Goal: Navigation & Orientation: Find specific page/section

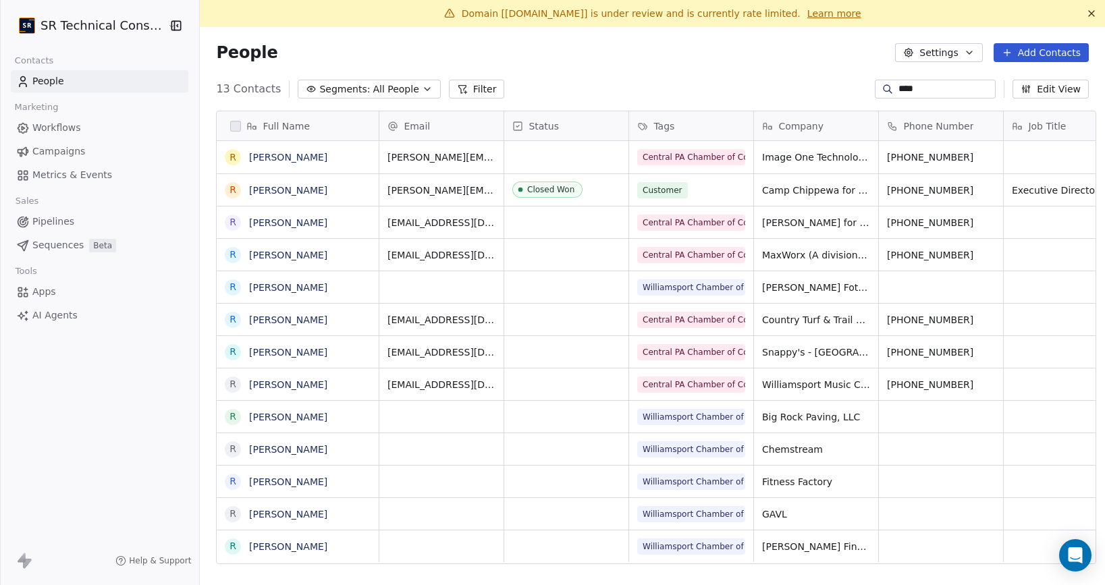
scroll to position [515, 913]
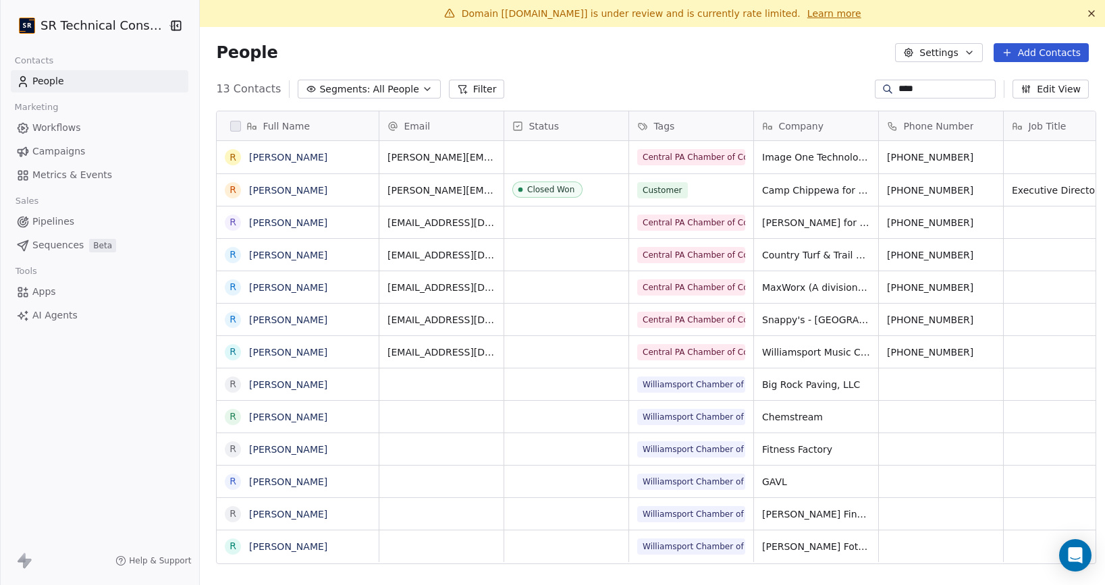
click at [58, 152] on span "Campaigns" at bounding box center [58, 151] width 53 height 14
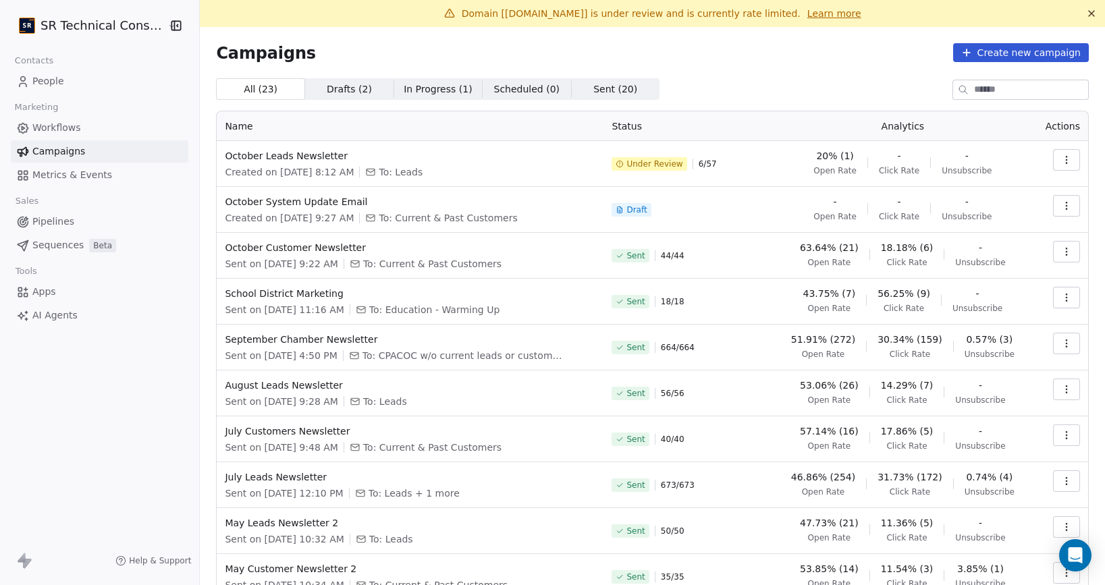
click at [94, 26] on html "SR Technical Consultants Contacts People Marketing Workflows Campaigns Metrics …" at bounding box center [552, 292] width 1105 height 585
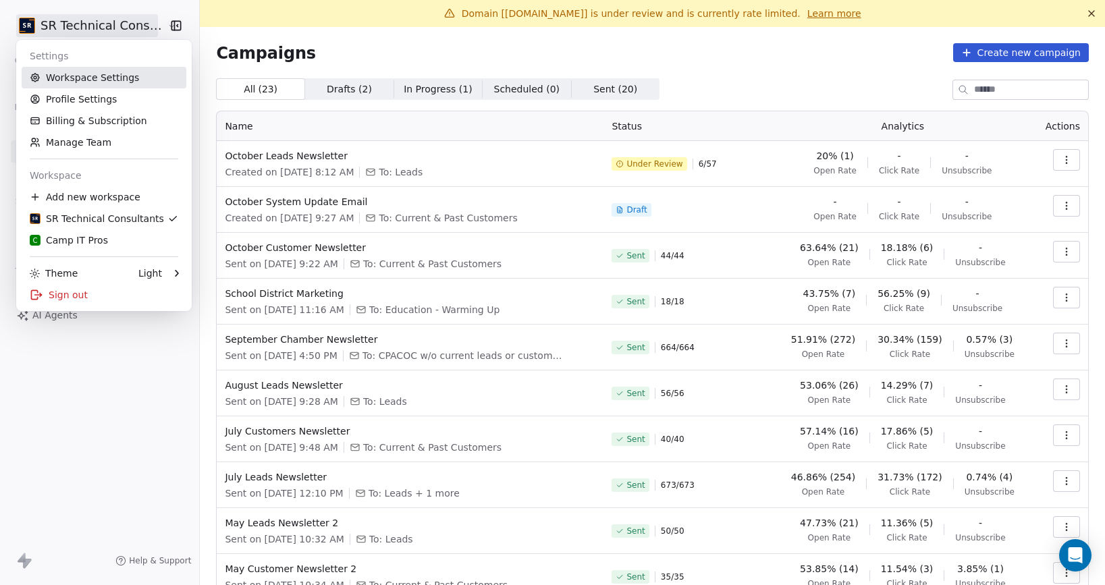
click at [79, 81] on link "Workspace Settings" at bounding box center [104, 78] width 165 height 22
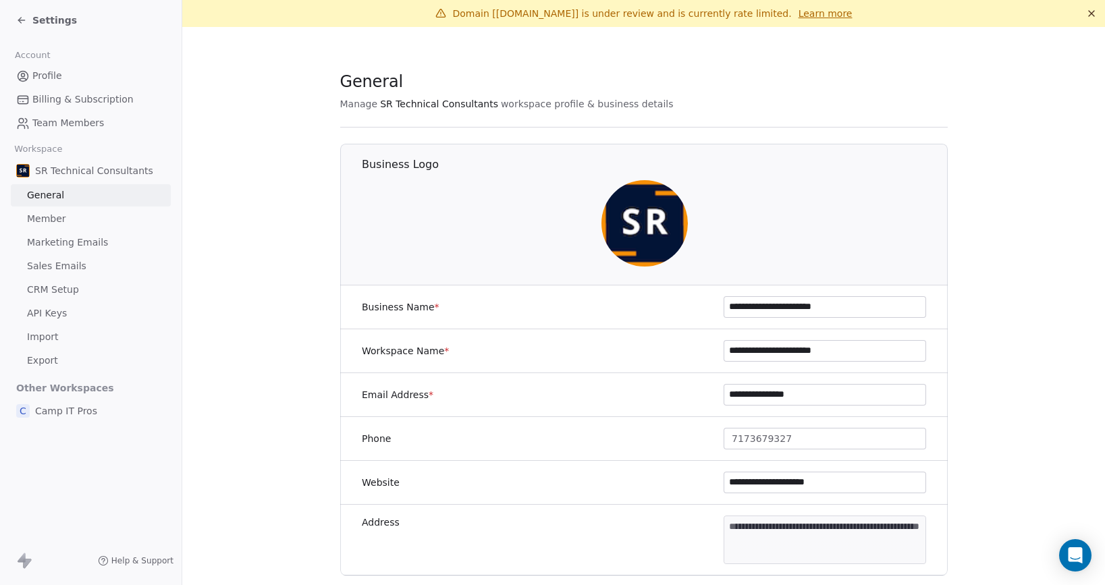
click at [74, 241] on span "Marketing Emails" at bounding box center [67, 243] width 81 height 14
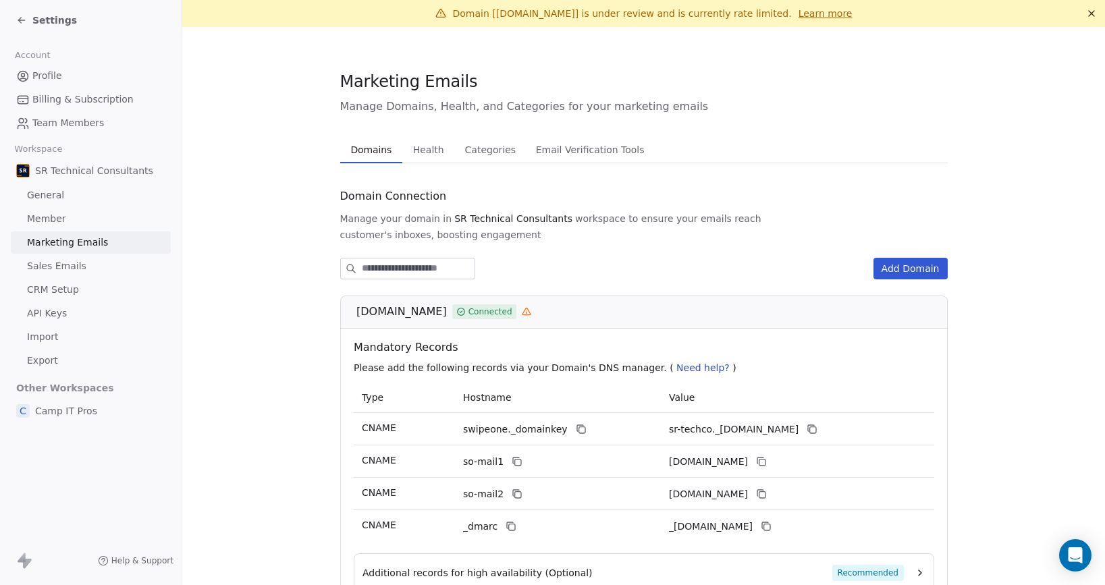
click at [425, 144] on span "Health" at bounding box center [429, 149] width 42 height 19
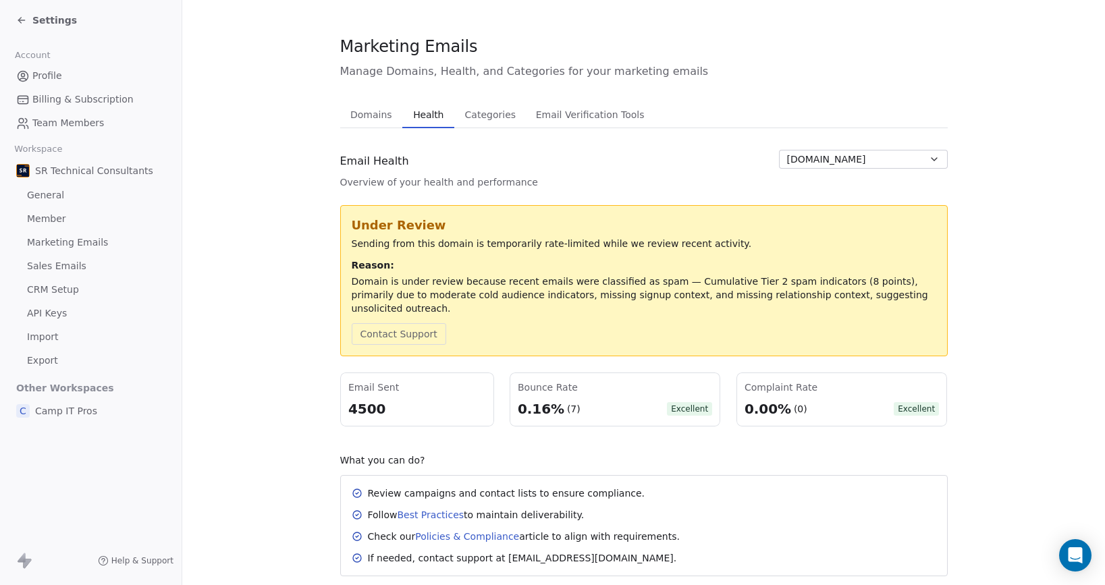
scroll to position [56, 0]
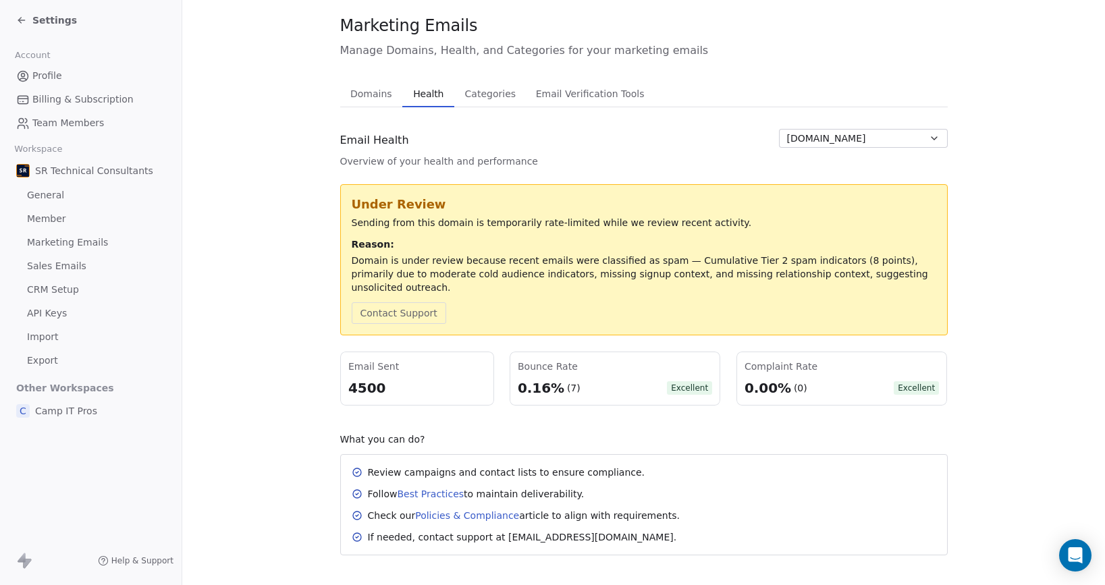
click at [811, 140] on span "[DOMAIN_NAME]" at bounding box center [826, 139] width 79 height 14
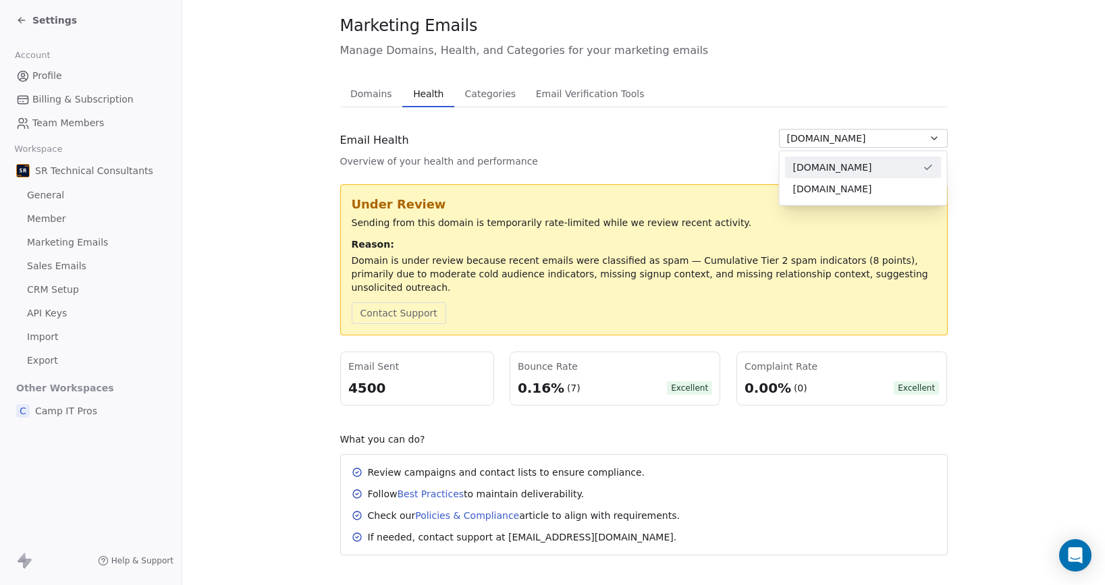
click at [702, 157] on html "Settings Account Profile Billing & Subscription Team Members Workspace SR Techn…" at bounding box center [552, 292] width 1105 height 585
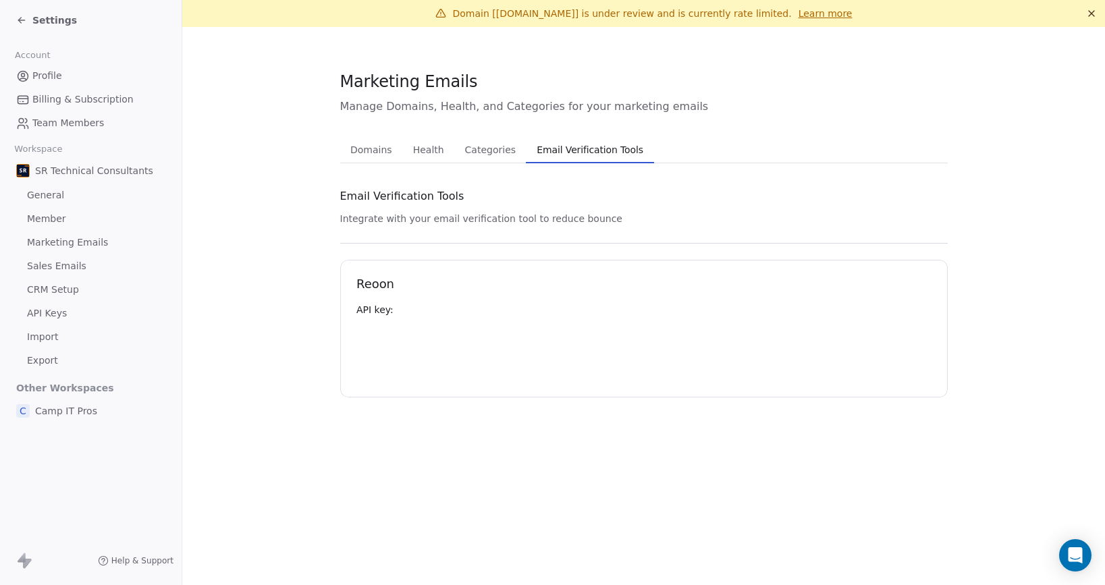
click at [601, 86] on div "Marketing Emails Manage Domains, Health, and Categories for your marketing emai…" at bounding box center [644, 233] width 608 height 327
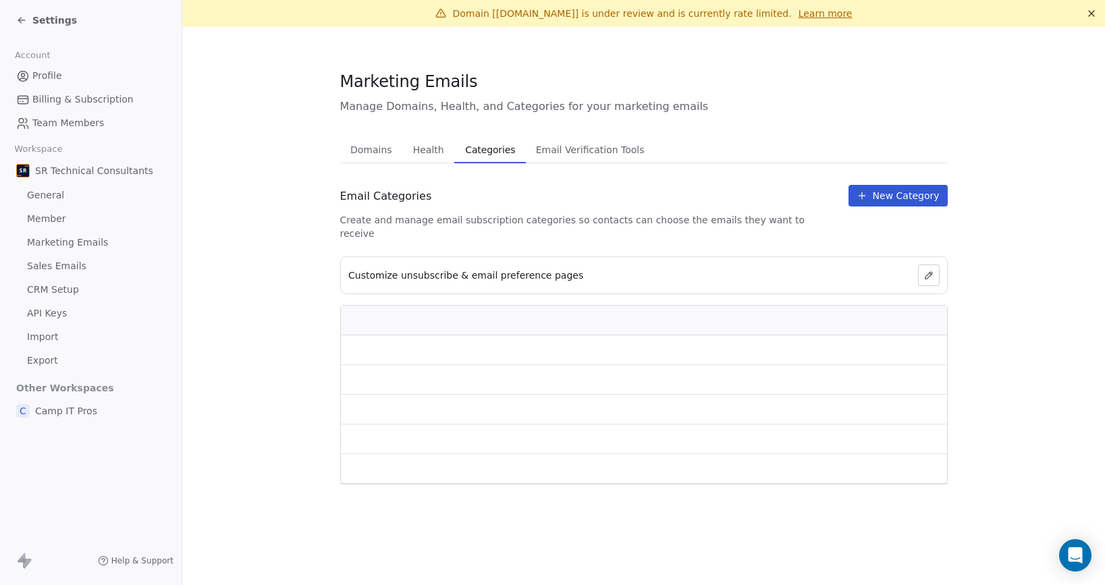
click at [494, 149] on span "Categories" at bounding box center [490, 149] width 61 height 19
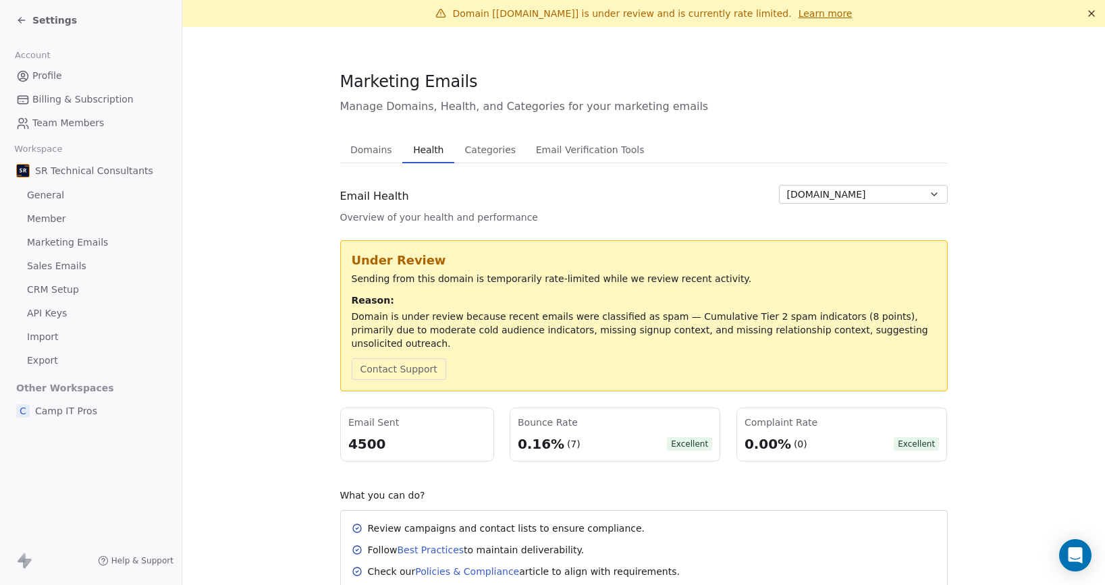
click at [429, 157] on span "Health" at bounding box center [428, 149] width 41 height 19
click at [773, 416] on div "Complaint Rate" at bounding box center [842, 423] width 194 height 14
click at [39, 19] on span "Settings" at bounding box center [54, 21] width 45 height 14
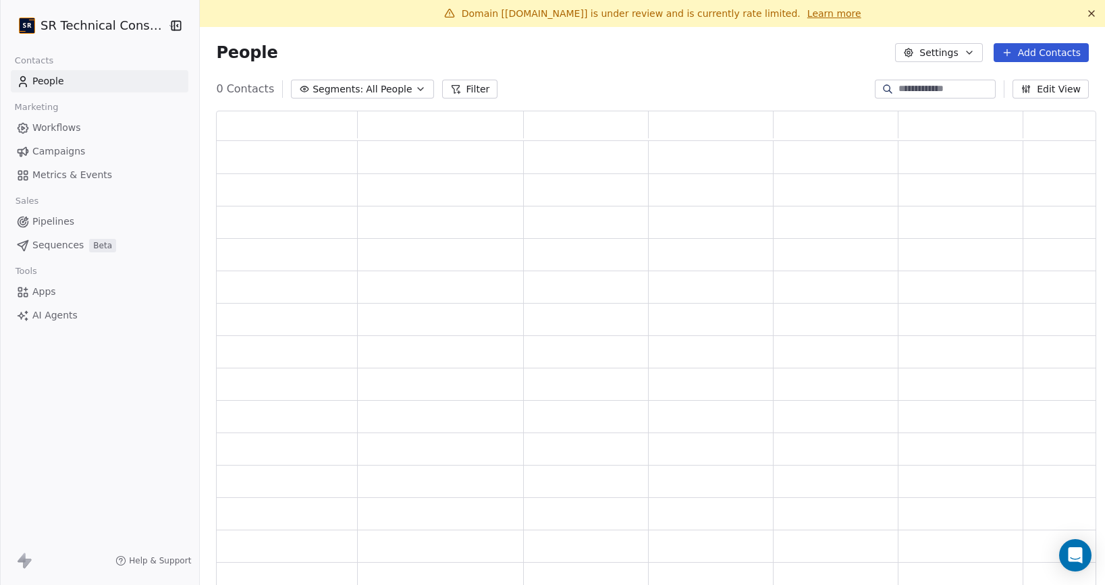
scroll to position [483, 880]
click at [39, 19] on html "SR Technical Consultants Contacts People Marketing Workflows Campaigns Metrics …" at bounding box center [552, 292] width 1105 height 585
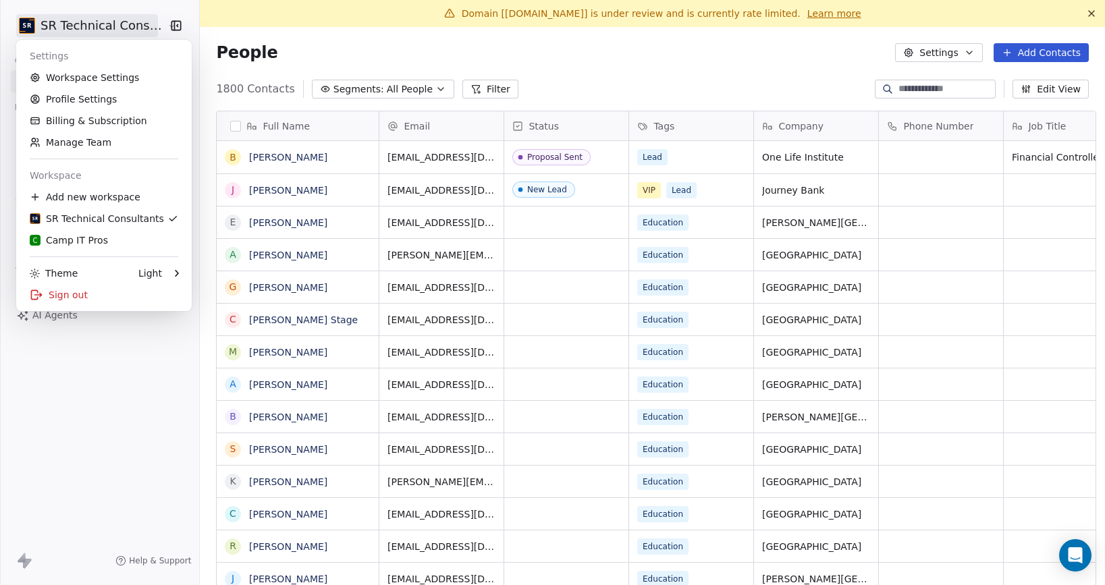
scroll to position [515, 913]
click at [263, 57] on html "SR Technical Consultants Contacts People Marketing Workflows Campaigns Metrics …" at bounding box center [552, 292] width 1105 height 585
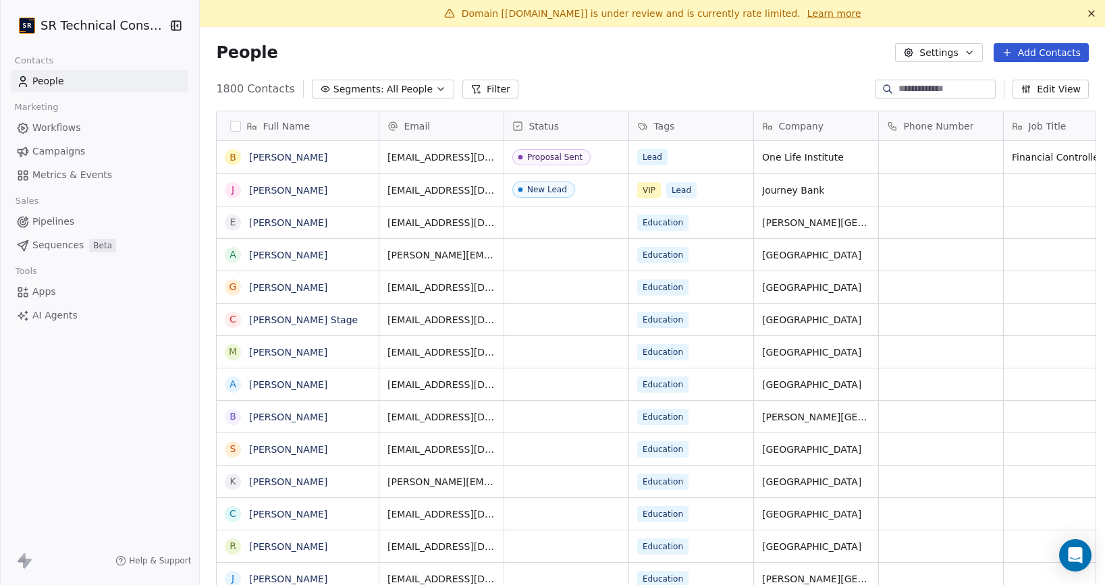
click at [72, 155] on span "Campaigns" at bounding box center [58, 151] width 53 height 14
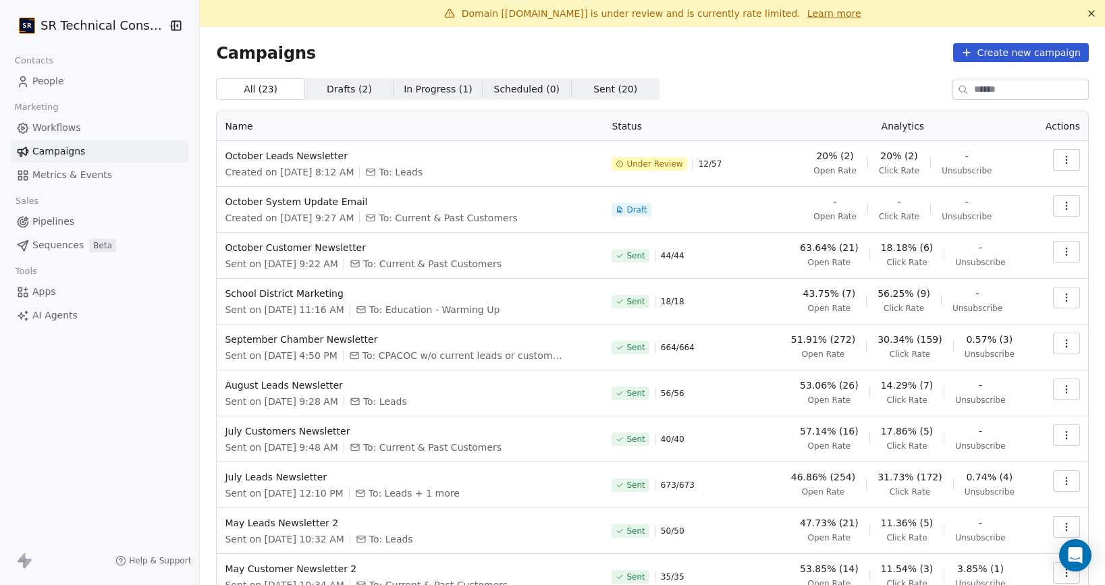
click at [624, 163] on icon at bounding box center [620, 164] width 8 height 8
click at [111, 28] on html "SR Technical Consultants Contacts People Marketing Workflows Campaigns Metrics …" at bounding box center [552, 292] width 1105 height 585
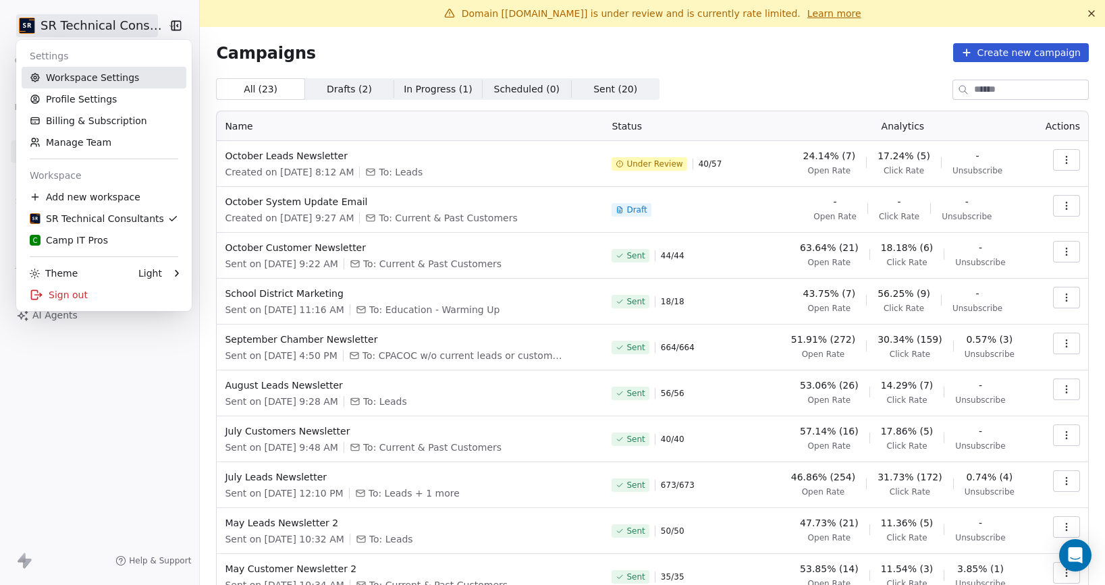
click at [92, 84] on link "Workspace Settings" at bounding box center [104, 78] width 165 height 22
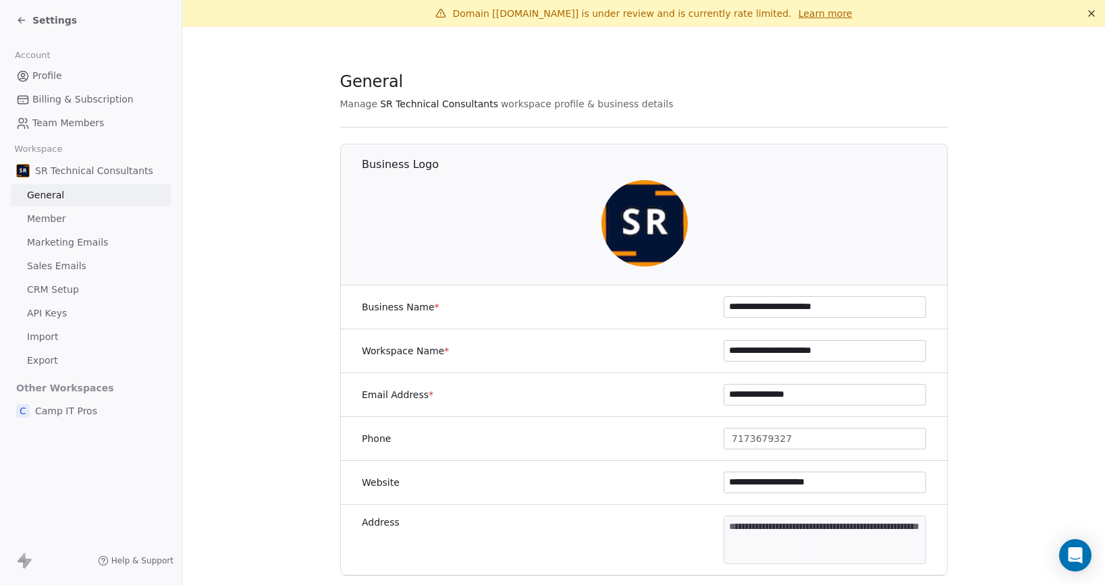
click at [83, 236] on span "Marketing Emails" at bounding box center [67, 243] width 81 height 14
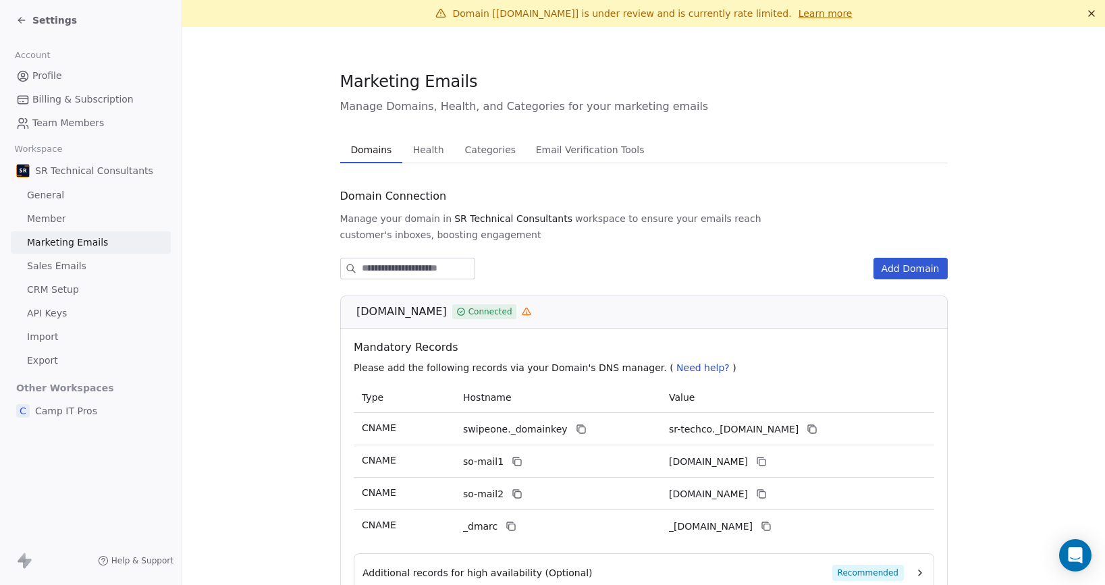
click at [411, 151] on span "Health" at bounding box center [429, 149] width 42 height 19
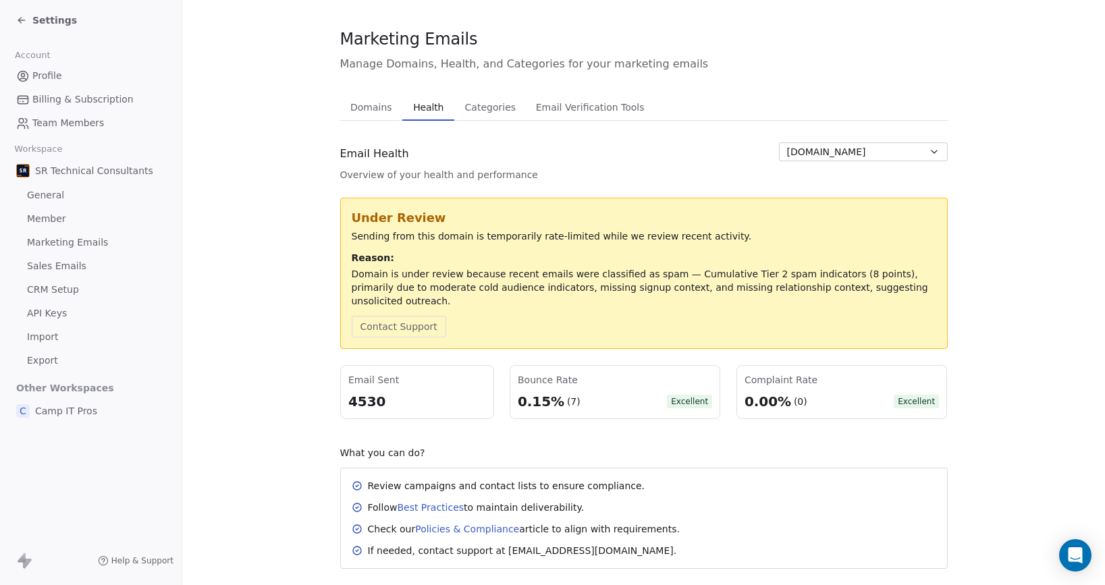
scroll to position [56, 0]
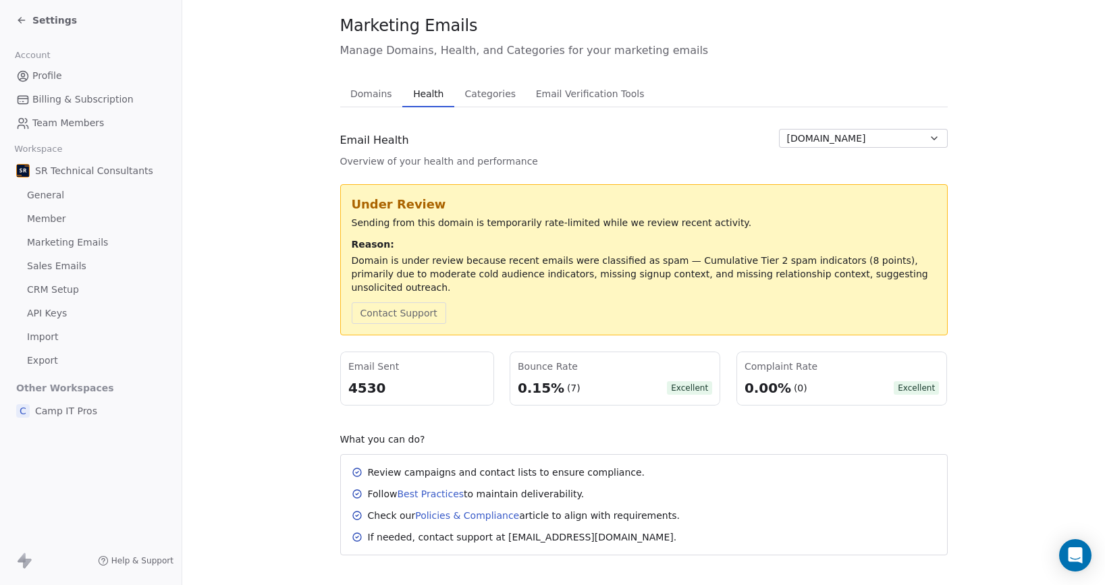
click at [49, 29] on div "Settings" at bounding box center [93, 20] width 155 height 19
click at [47, 20] on span "Settings" at bounding box center [54, 21] width 45 height 14
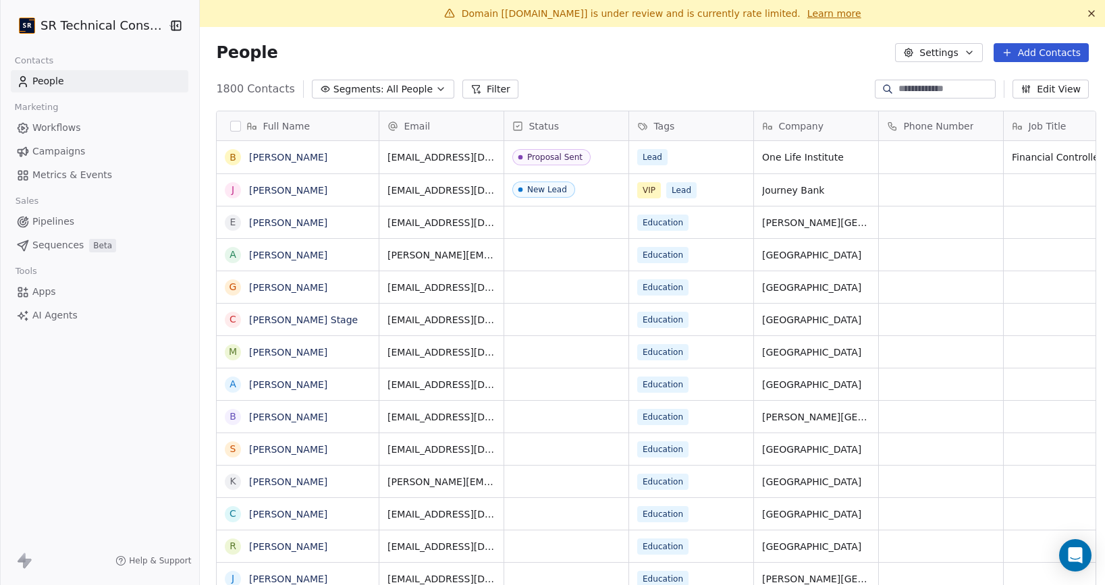
scroll to position [515, 913]
click at [53, 159] on link "Campaigns" at bounding box center [100, 151] width 178 height 22
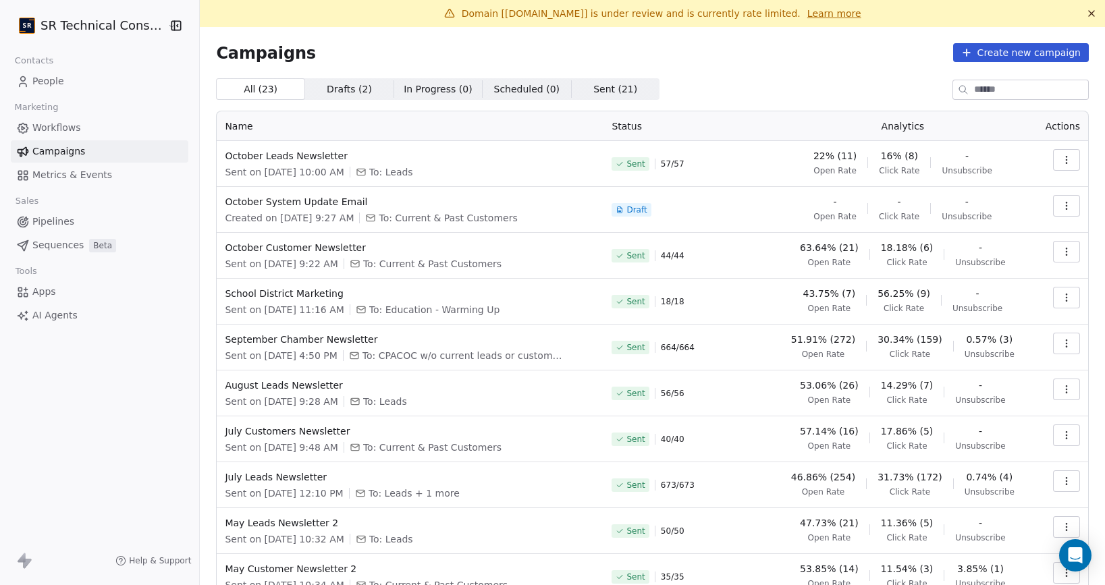
click at [65, 154] on span "Campaigns" at bounding box center [58, 151] width 53 height 14
click at [60, 125] on span "Workflows" at bounding box center [56, 128] width 49 height 14
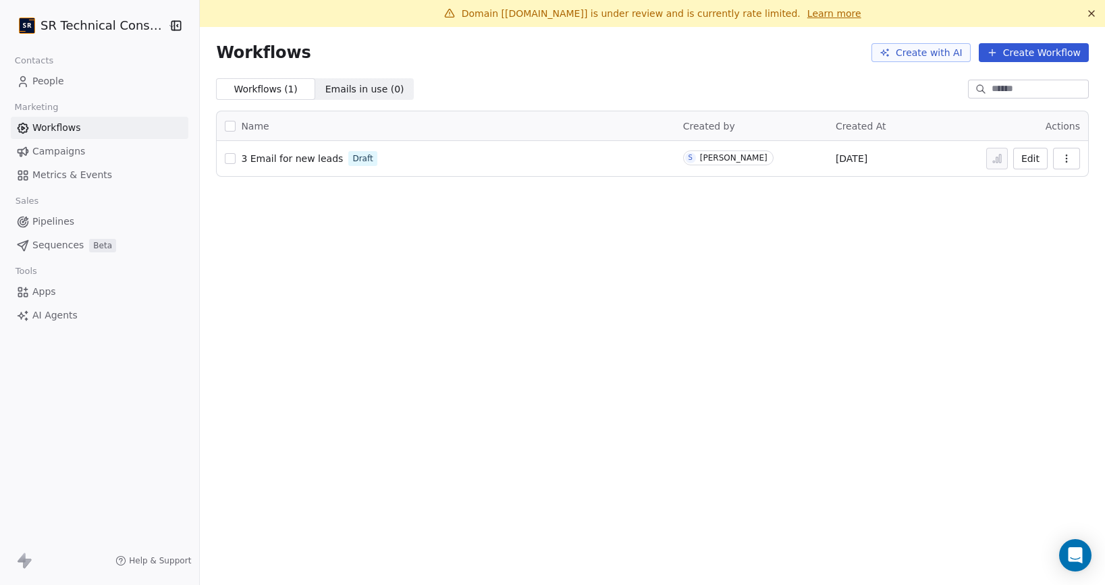
click at [60, 164] on link "Metrics & Events" at bounding box center [100, 175] width 178 height 22
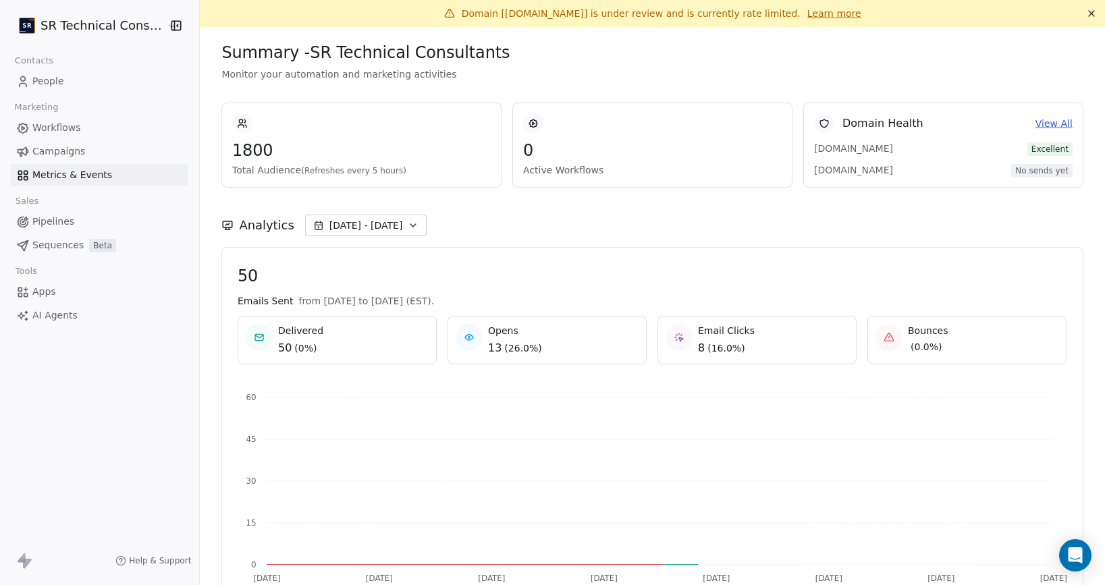
click at [44, 82] on span "People" at bounding box center [48, 81] width 32 height 14
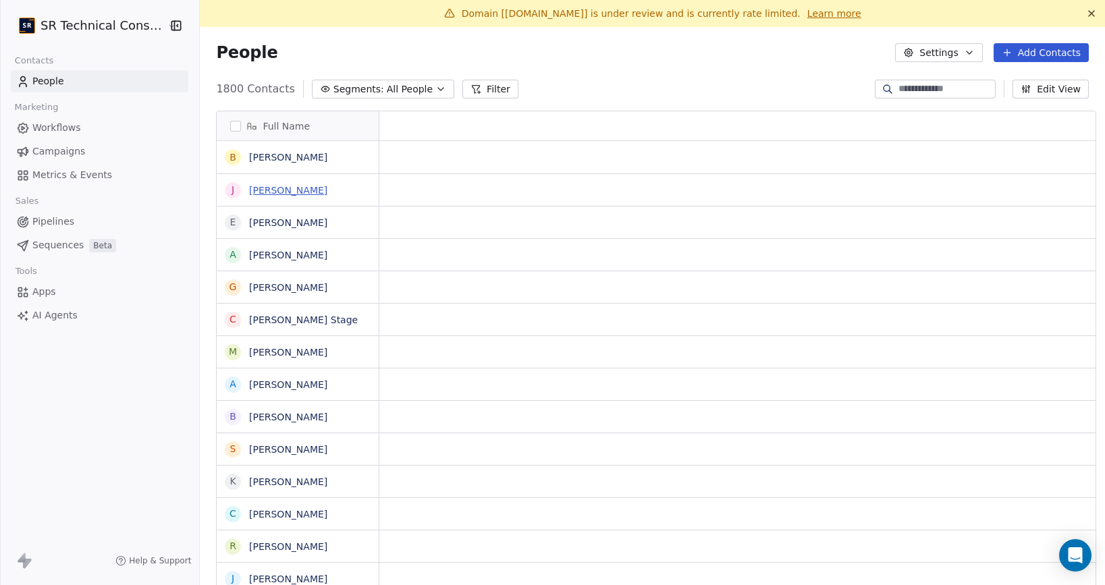
scroll to position [515, 913]
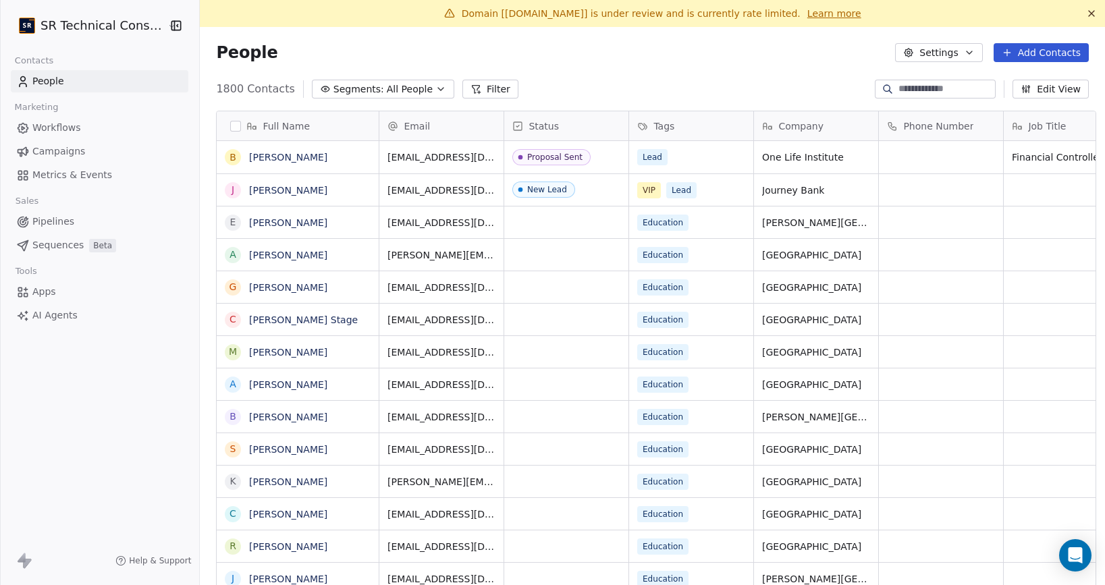
scroll to position [515, 913]
